Goal: Check status: Check status

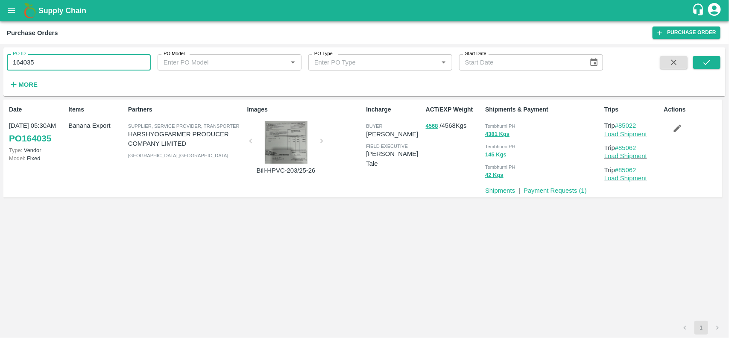
click at [61, 70] on input "164035" at bounding box center [79, 62] width 144 height 16
click at [61, 70] on input "167685" at bounding box center [79, 62] width 144 height 16
type input "167685"
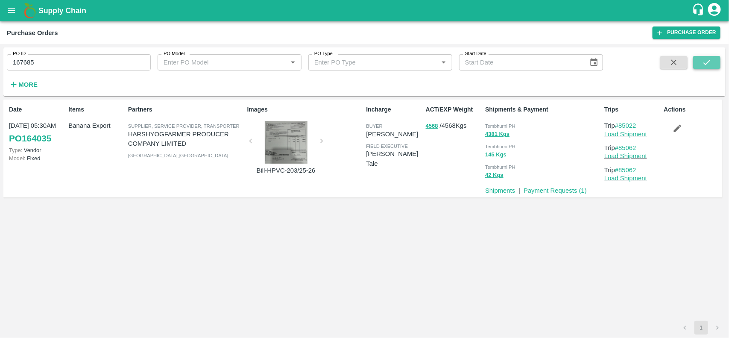
click at [704, 60] on icon "submit" at bounding box center [706, 62] width 9 height 9
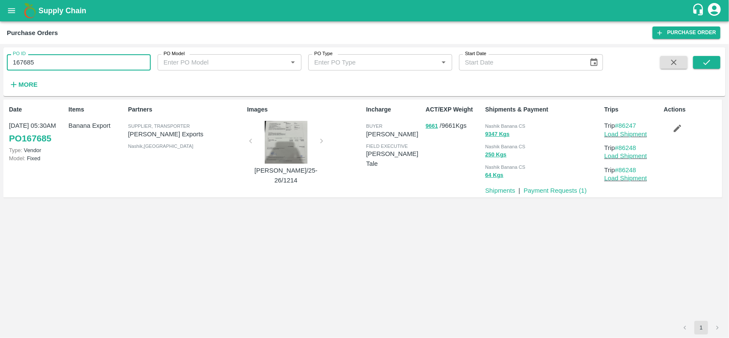
click at [50, 60] on input "167685" at bounding box center [79, 62] width 144 height 16
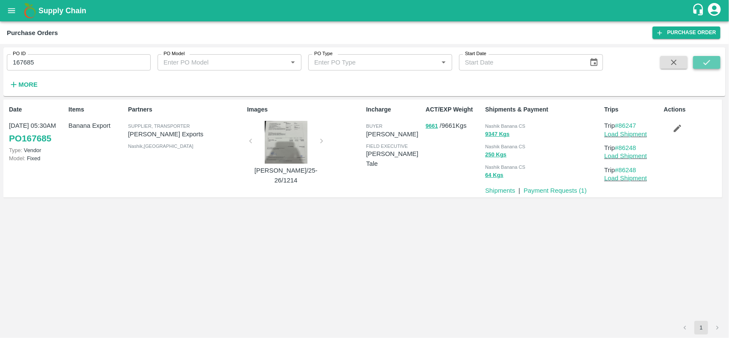
click at [703, 58] on icon "submit" at bounding box center [706, 62] width 9 height 9
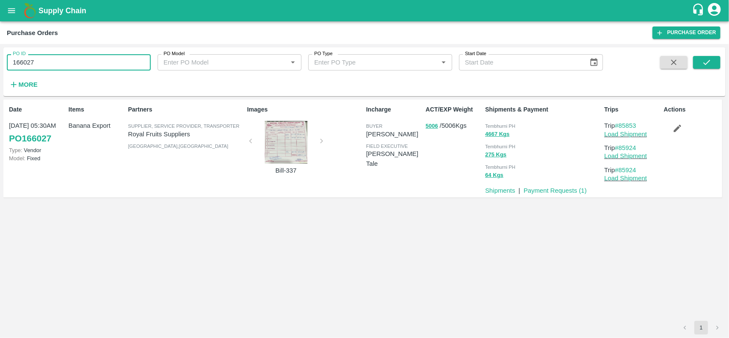
click at [96, 56] on input "166027" at bounding box center [79, 62] width 144 height 16
paste input "text"
click at [96, 56] on input "166027" at bounding box center [79, 62] width 144 height 16
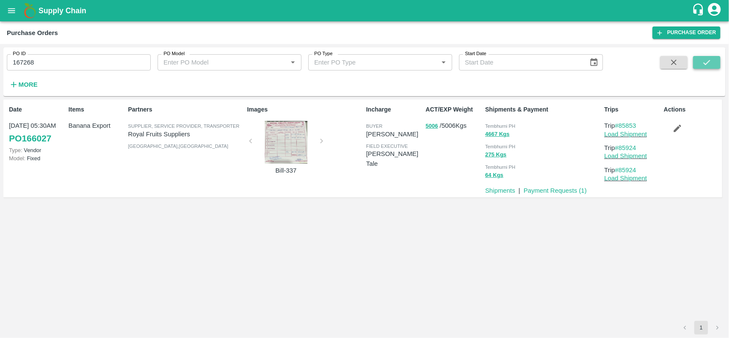
click at [703, 60] on icon "submit" at bounding box center [706, 62] width 9 height 9
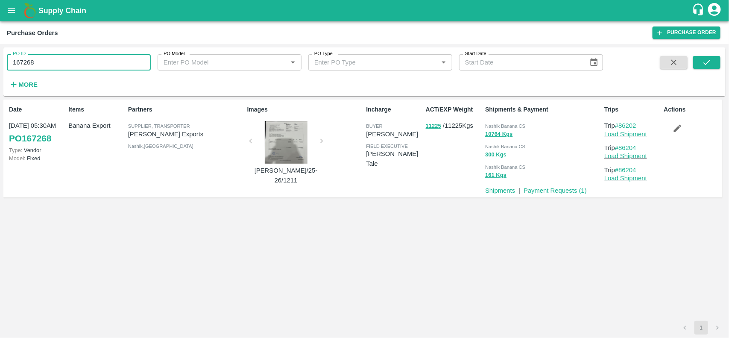
click at [69, 62] on input "167268" at bounding box center [79, 62] width 144 height 16
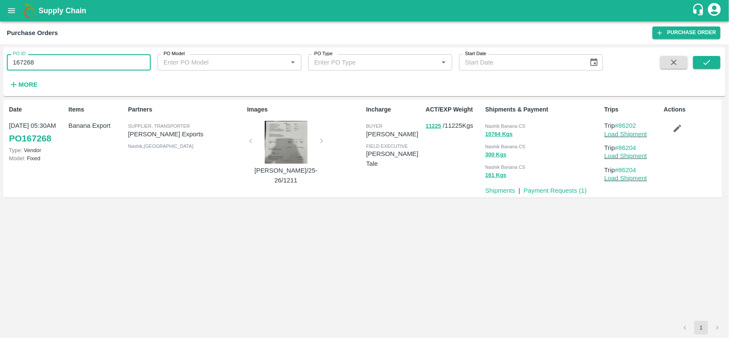
paste input "text"
type input "167186"
click at [703, 60] on icon "submit" at bounding box center [706, 62] width 9 height 9
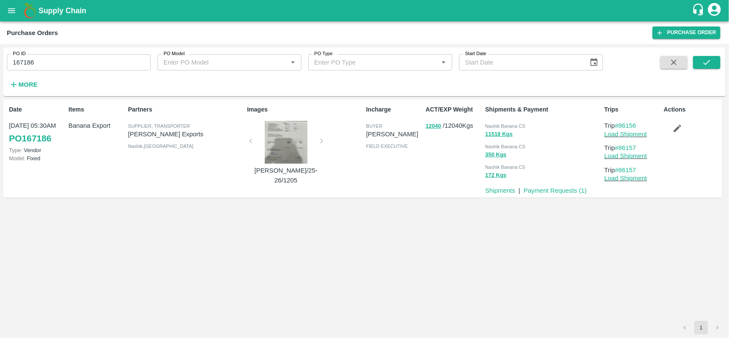
click at [84, 65] on input "167186" at bounding box center [79, 62] width 144 height 16
paste input "text"
click at [84, 65] on input "167186" at bounding box center [79, 62] width 144 height 16
click at [700, 61] on button "submit" at bounding box center [706, 62] width 27 height 13
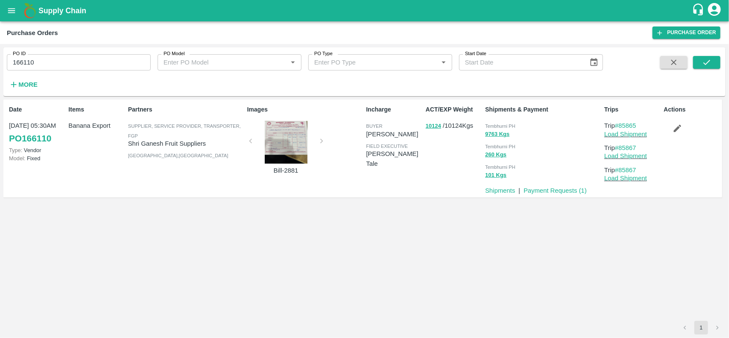
click at [104, 59] on input "166110" at bounding box center [79, 62] width 144 height 16
paste input "text"
click at [104, 59] on input "167185" at bounding box center [79, 62] width 144 height 16
click at [710, 63] on icon "submit" at bounding box center [706, 62] width 9 height 9
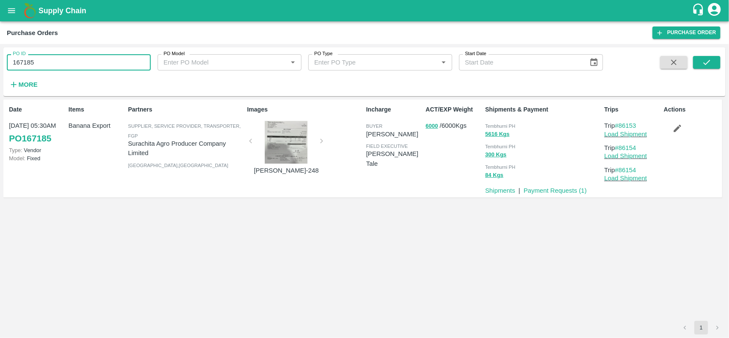
click at [89, 65] on input "167185" at bounding box center [79, 62] width 144 height 16
paste input "text"
click at [89, 65] on input "167185" at bounding box center [79, 62] width 144 height 16
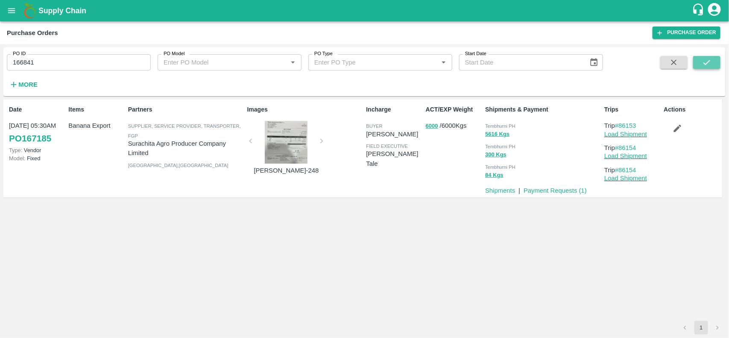
click at [703, 60] on icon "submit" at bounding box center [706, 62] width 9 height 9
click at [79, 54] on input "166841" at bounding box center [79, 62] width 144 height 16
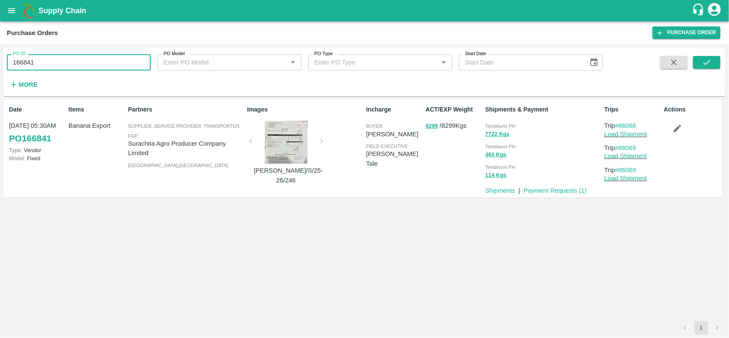
click at [79, 54] on input "166841" at bounding box center [79, 62] width 144 height 16
paste input "text"
click at [79, 54] on input "167177" at bounding box center [79, 62] width 144 height 16
type input "167177"
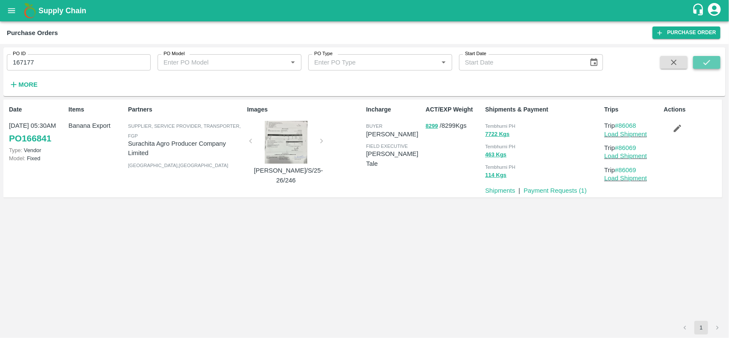
click at [710, 56] on button "submit" at bounding box center [706, 62] width 27 height 13
